Goal: Navigation & Orientation: Find specific page/section

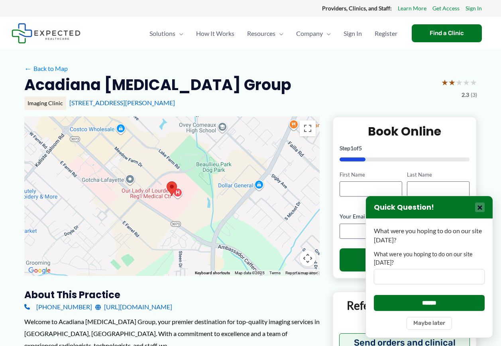
click at [481, 207] on button "×" at bounding box center [480, 207] width 10 height 10
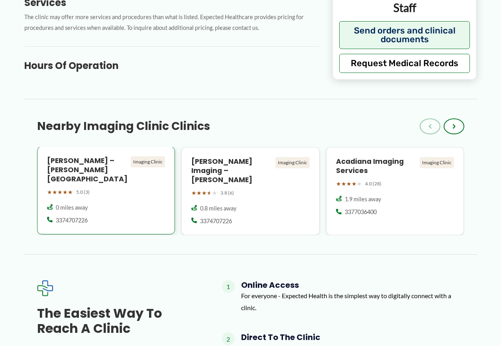
scroll to position [398, 0]
